Goal: Task Accomplishment & Management: Manage account settings

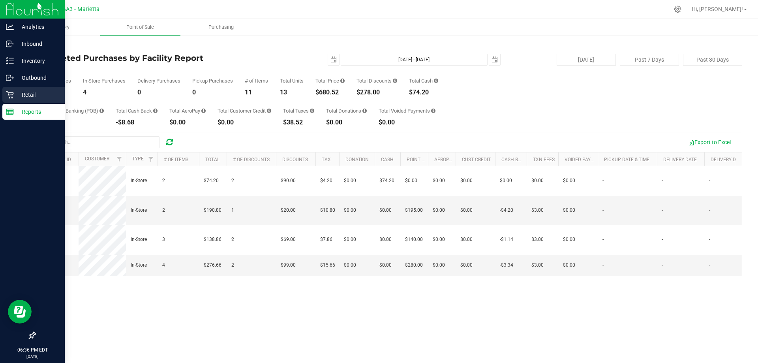
click at [8, 96] on icon at bounding box center [10, 95] width 8 height 8
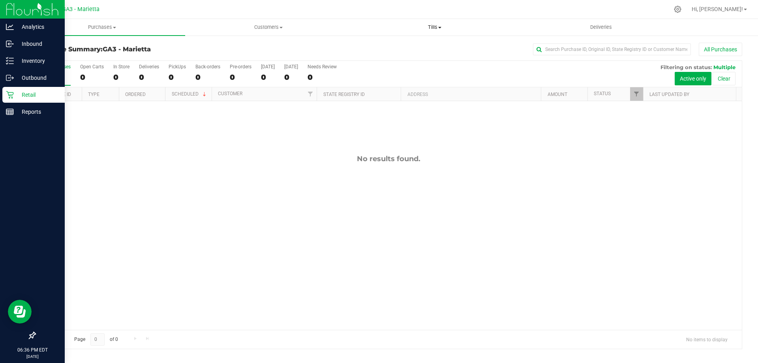
click at [378, 25] on span "Tills" at bounding box center [434, 27] width 165 height 7
drag, startPoint x: 424, startPoint y: 42, endPoint x: 423, endPoint y: 48, distance: 5.9
click at [378, 43] on ul "Manage tills Reconcile e-payments" at bounding box center [434, 52] width 166 height 33
click at [378, 48] on li "Manage tills" at bounding box center [390, 47] width 79 height 9
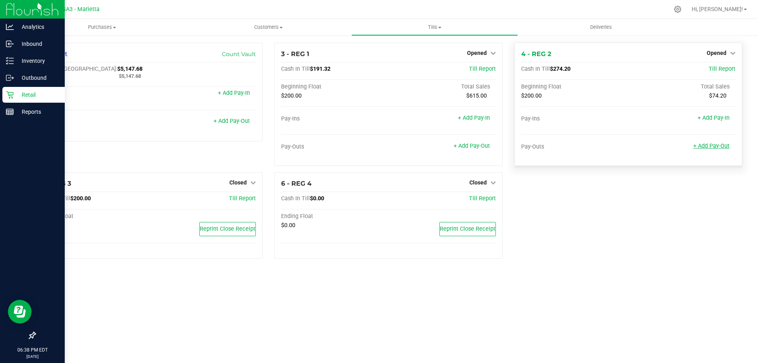
click at [378, 146] on link "+ Add Pay-Out" at bounding box center [711, 145] width 36 height 7
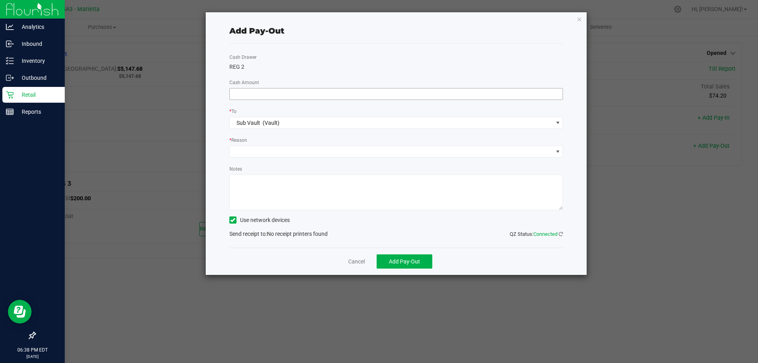
click at [318, 89] on input at bounding box center [396, 93] width 333 height 11
type input "$8.00"
click at [351, 258] on link "Cancel" at bounding box center [356, 261] width 17 height 8
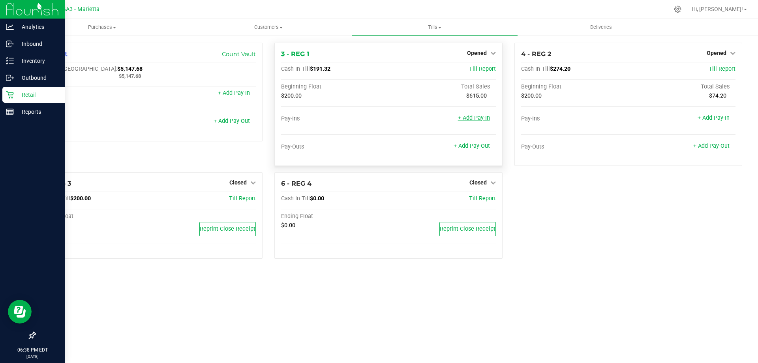
click at [378, 116] on link "+ Add Pay-In" at bounding box center [474, 117] width 32 height 7
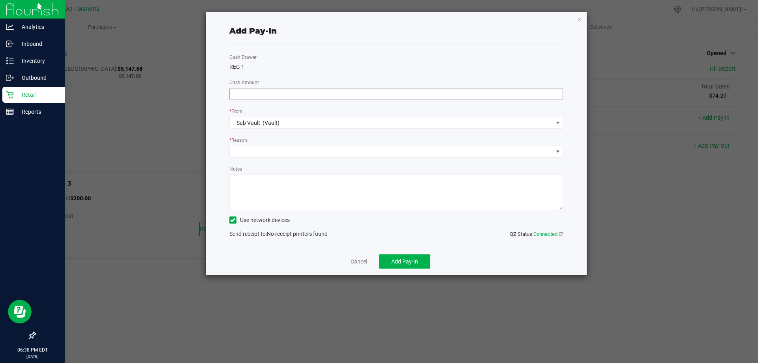
click at [378, 97] on input at bounding box center [396, 93] width 333 height 11
type input "$8.68"
click at [368, 148] on span at bounding box center [391, 151] width 323 height 11
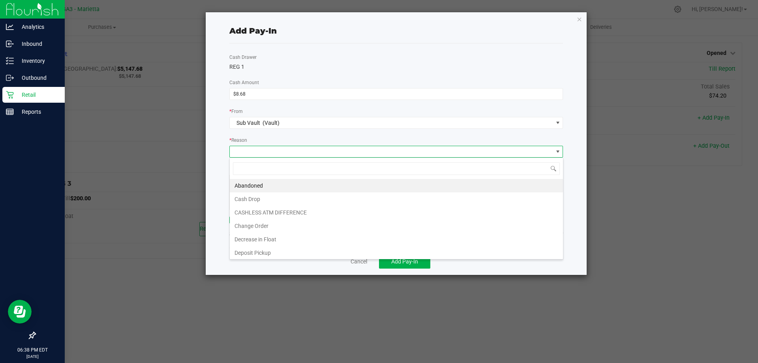
scroll to position [12, 334]
click at [359, 208] on li "CASHLESS ATM DIFFERENCE" at bounding box center [396, 212] width 333 height 13
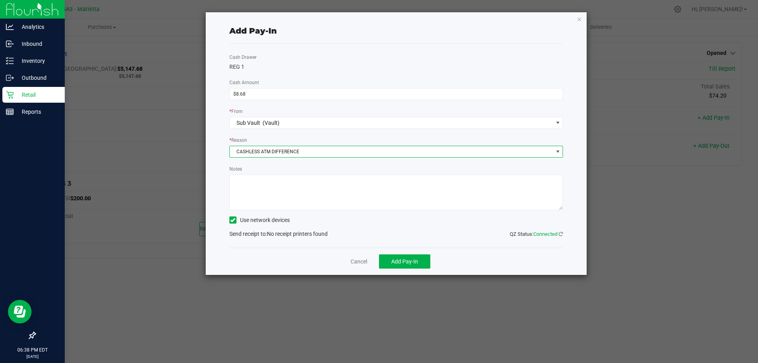
click at [252, 219] on label "Use network devices" at bounding box center [259, 220] width 60 height 8
click at [0, 0] on input "Use network devices" at bounding box center [0, 0] width 0 height 0
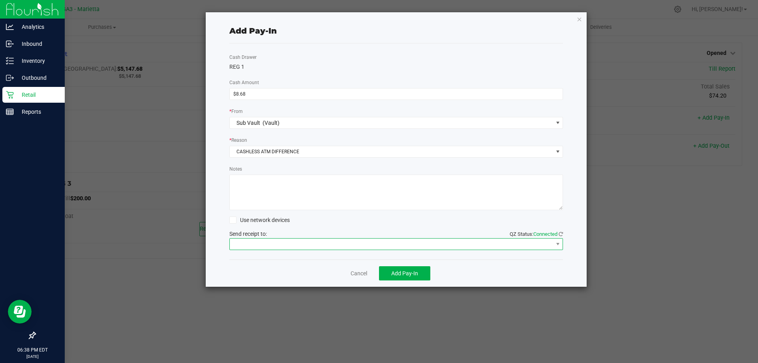
click at [258, 249] on span at bounding box center [391, 243] width 323 height 11
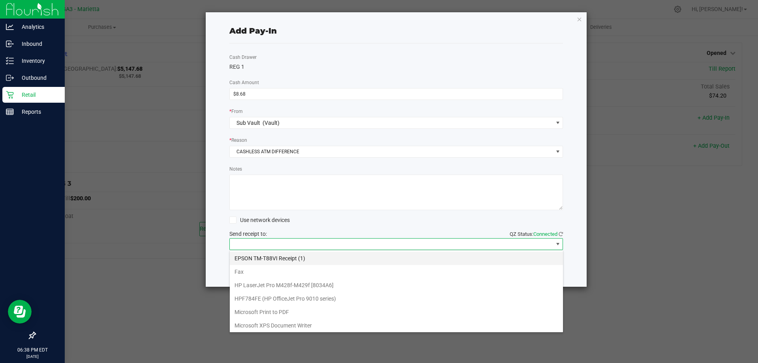
click at [285, 260] on \(1\) "EPSON TM-T88VI Receipt (1)" at bounding box center [396, 257] width 333 height 13
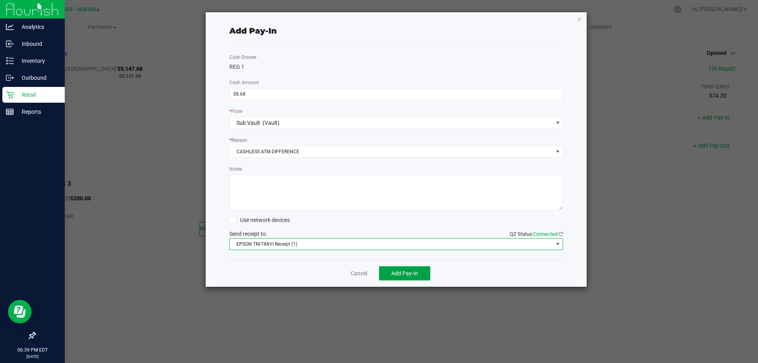
click at [378, 274] on span "Add Pay-In" at bounding box center [404, 273] width 27 height 6
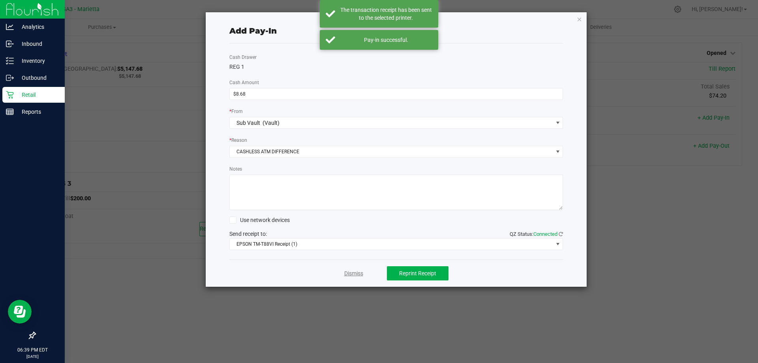
click at [345, 274] on link "Dismiss" at bounding box center [353, 273] width 19 height 8
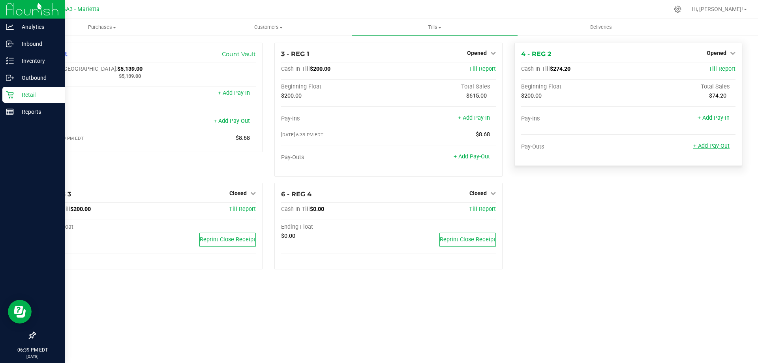
click at [378, 146] on link "+ Add Pay-Out" at bounding box center [711, 145] width 36 height 7
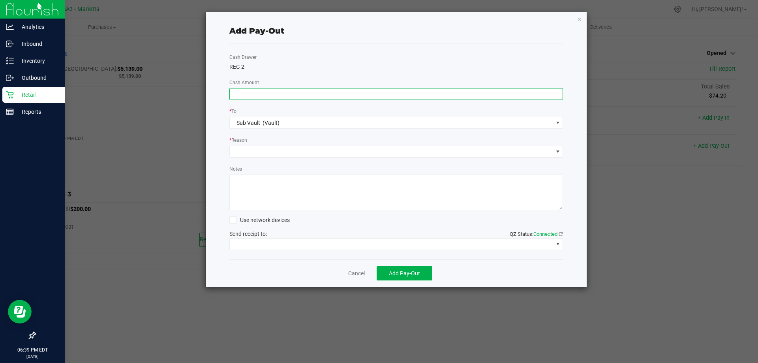
click at [373, 94] on input at bounding box center [396, 93] width 333 height 11
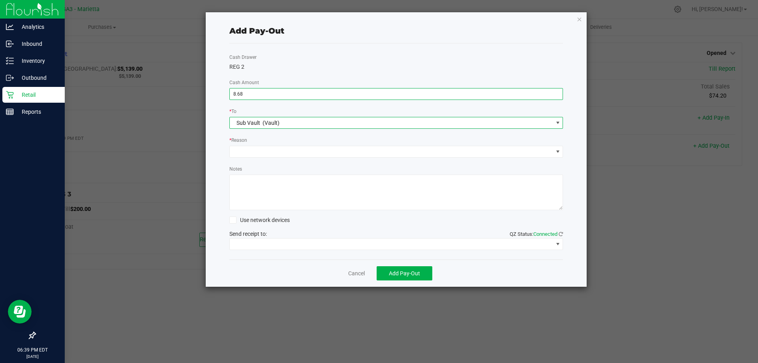
type input "$8.68"
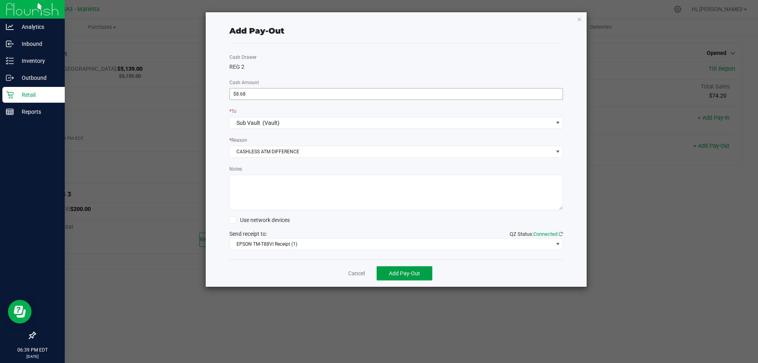
click at [377, 266] on button "Add Pay-Out" at bounding box center [405, 273] width 56 height 14
click at [361, 272] on link "Dismiss" at bounding box center [353, 273] width 19 height 8
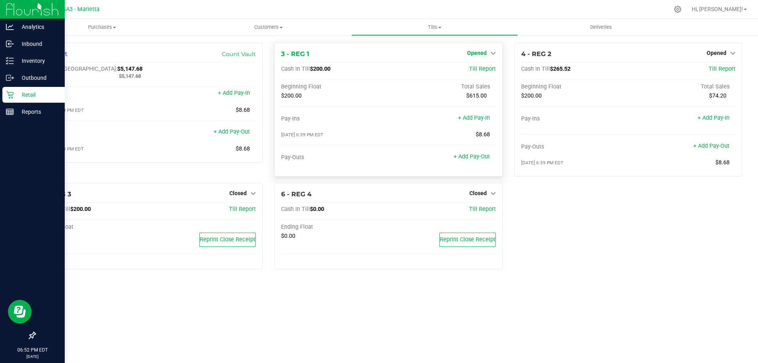
click at [378, 51] on span "Opened" at bounding box center [477, 53] width 20 height 6
click at [378, 68] on link "Close Till" at bounding box center [477, 69] width 21 height 6
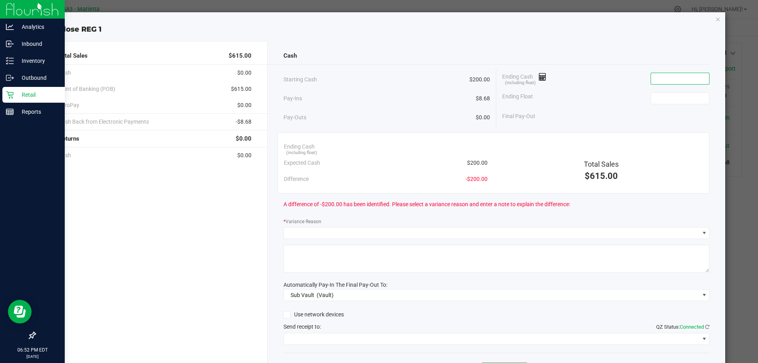
click at [378, 82] on input at bounding box center [680, 78] width 58 height 11
type input "$200.00"
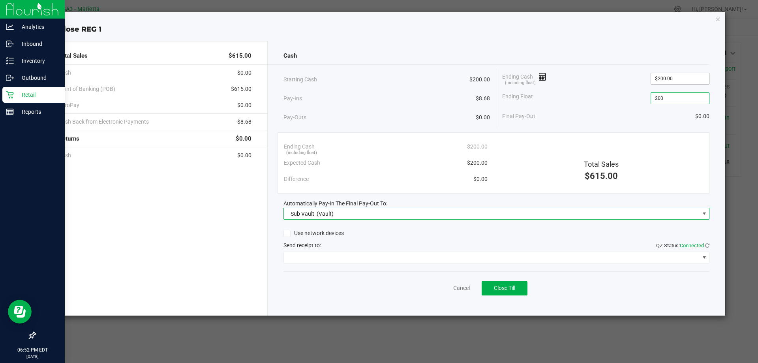
type input "$200.00"
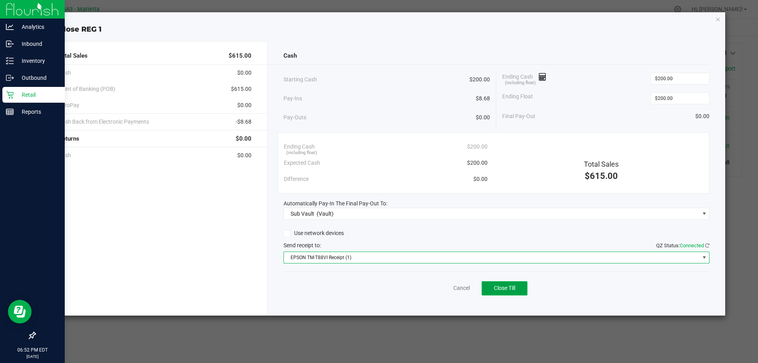
click at [378, 285] on span "Close Till" at bounding box center [504, 288] width 21 height 6
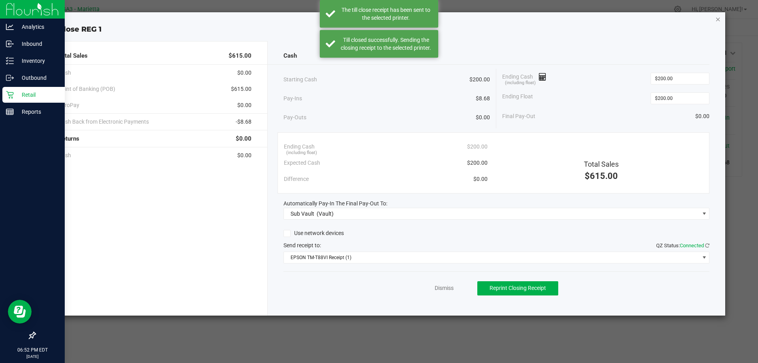
click at [378, 22] on icon "button" at bounding box center [718, 18] width 6 height 9
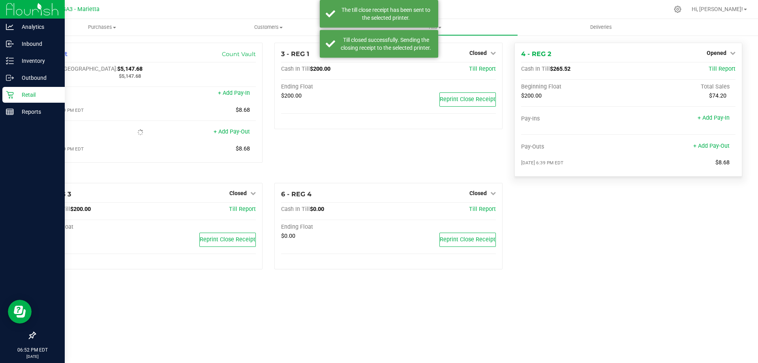
click at [378, 60] on div "4 - REG 2 Opened Close Till Cash In Till $265.52 Till Report Beginning Float To…" at bounding box center [628, 110] width 228 height 134
click at [378, 56] on span "Opened" at bounding box center [716, 53] width 20 height 6
click at [378, 68] on link "Close Till" at bounding box center [716, 69] width 21 height 6
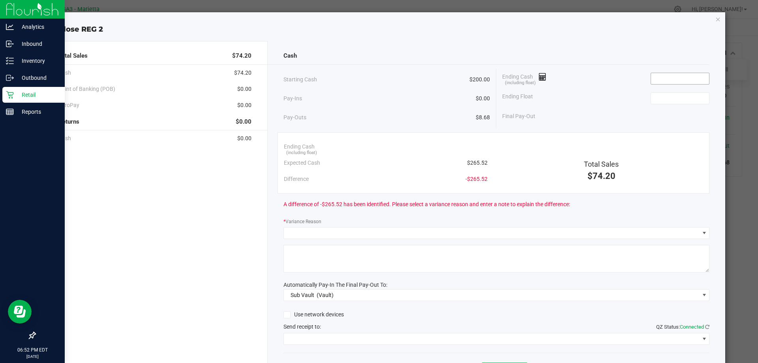
click at [378, 78] on input at bounding box center [680, 78] width 58 height 11
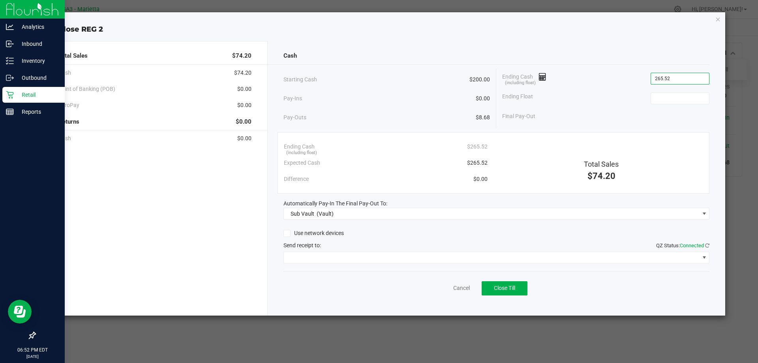
type input "$265.52"
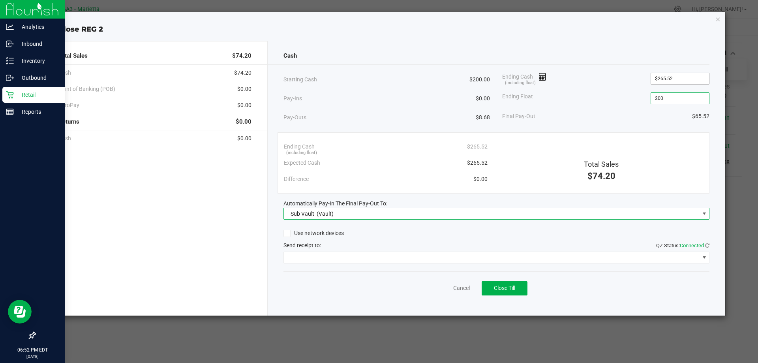
type input "$200.00"
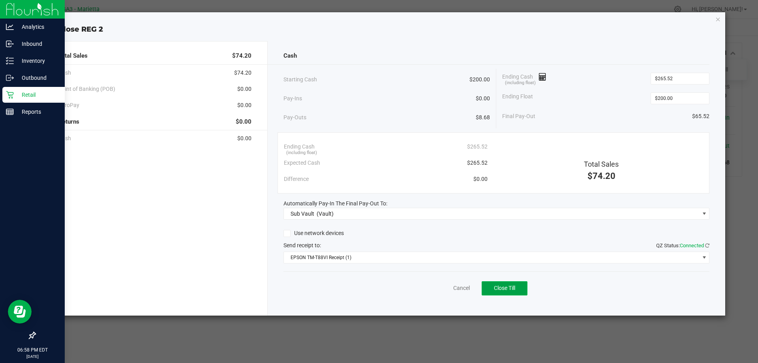
click at [378, 291] on span "Close Till" at bounding box center [504, 288] width 21 height 6
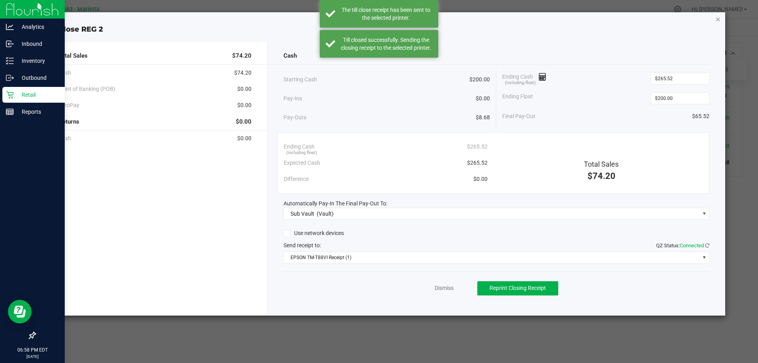
click at [378, 17] on icon "button" at bounding box center [718, 18] width 6 height 9
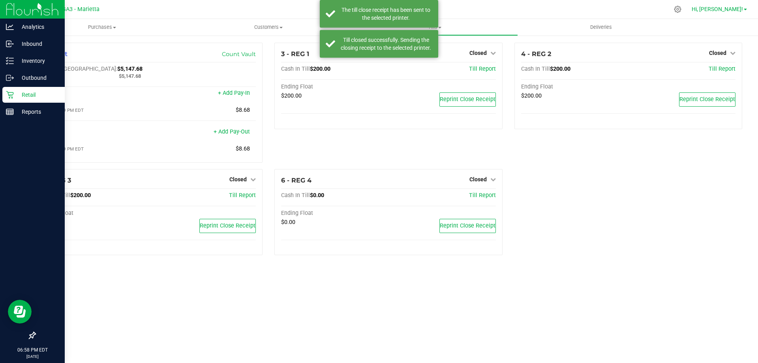
click at [378, 9] on span "Hi, [PERSON_NAME]!" at bounding box center [716, 9] width 51 height 6
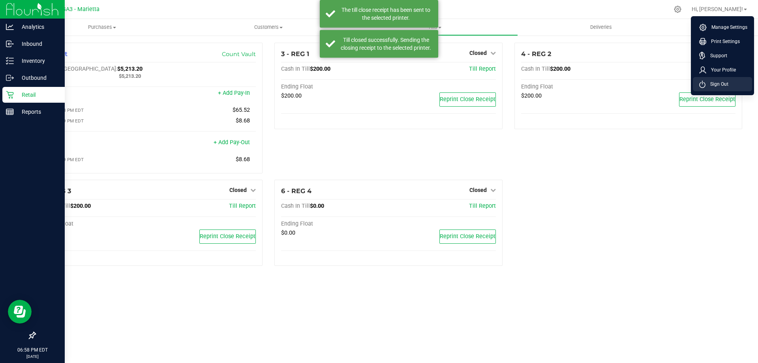
click at [378, 86] on icon at bounding box center [702, 84] width 6 height 7
